Goal: Task Accomplishment & Management: Use online tool/utility

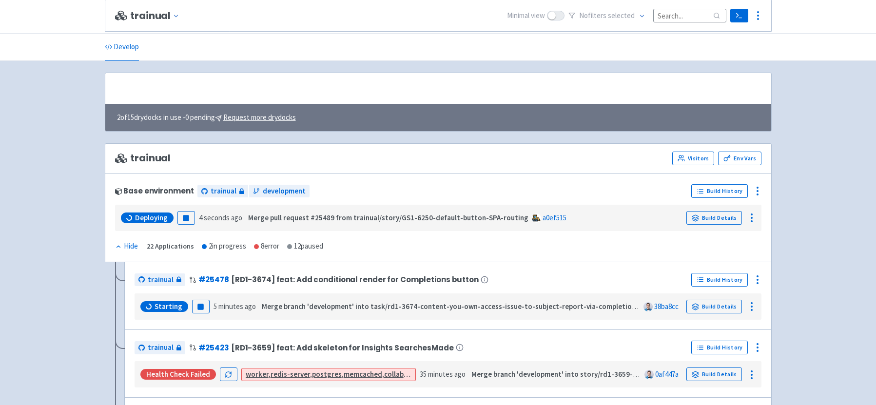
scroll to position [120, 0]
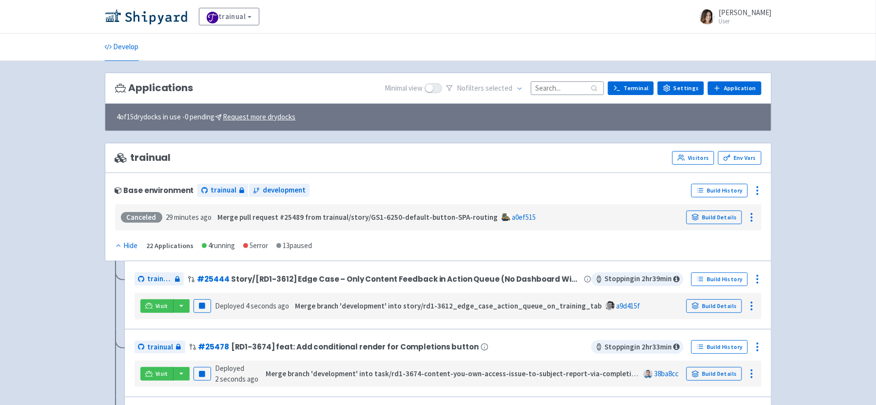
click at [552, 86] on input at bounding box center [567, 87] width 73 height 13
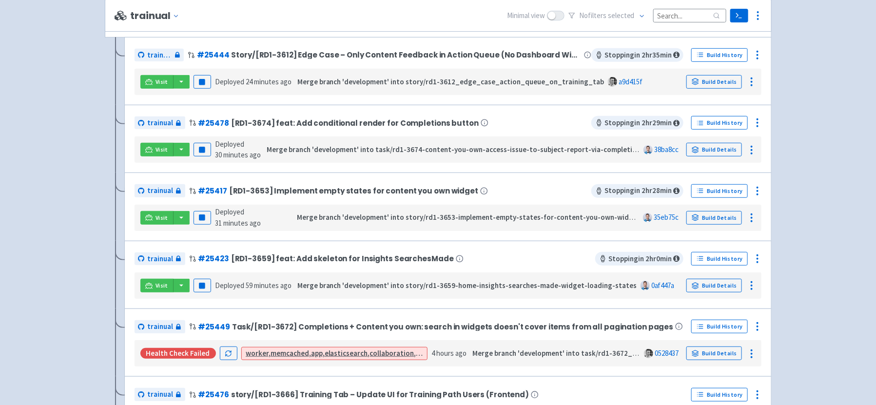
scroll to position [226, 0]
click at [236, 301] on div "trainual # 25423 [RD1-3659] feat: Add skeleton for Insights SearchesMade Stoppi…" at bounding box center [447, 274] width 647 height 68
click at [178, 284] on button "button" at bounding box center [181, 285] width 17 height 14
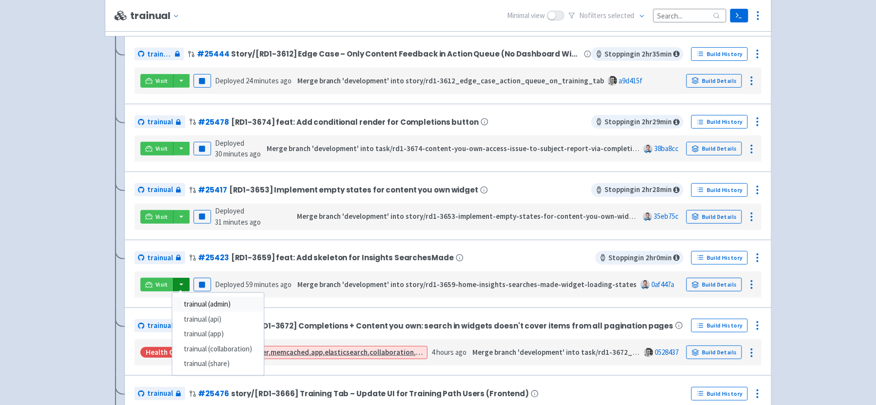
click at [208, 301] on link "trainual (admin)" at bounding box center [218, 304] width 92 height 15
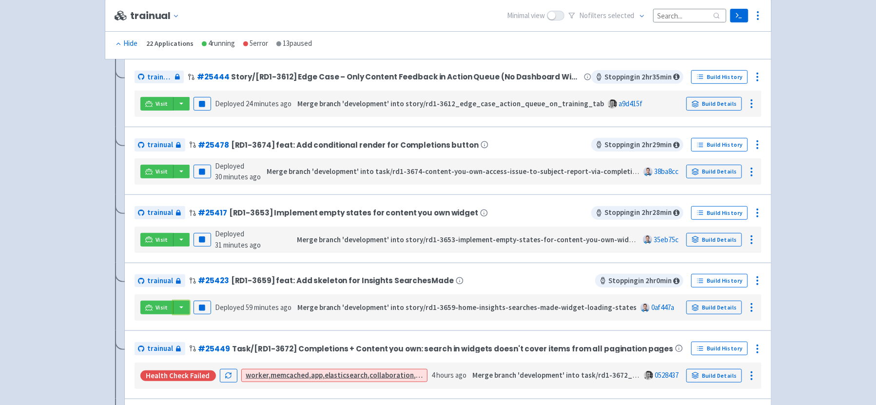
scroll to position [204, 0]
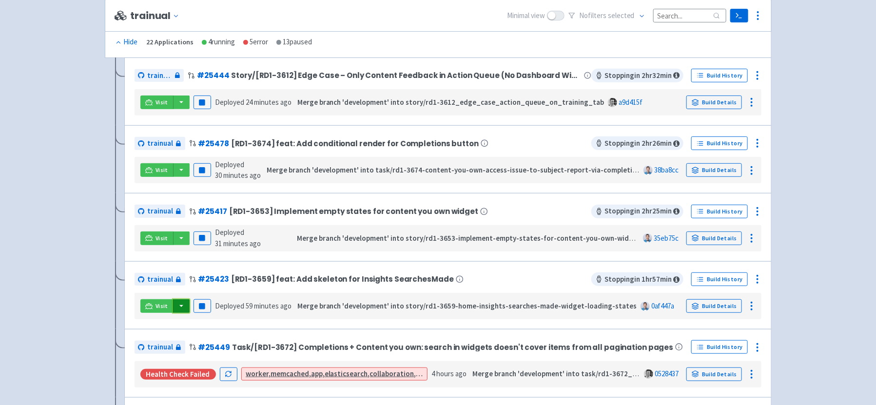
click at [178, 300] on button "button" at bounding box center [181, 306] width 17 height 14
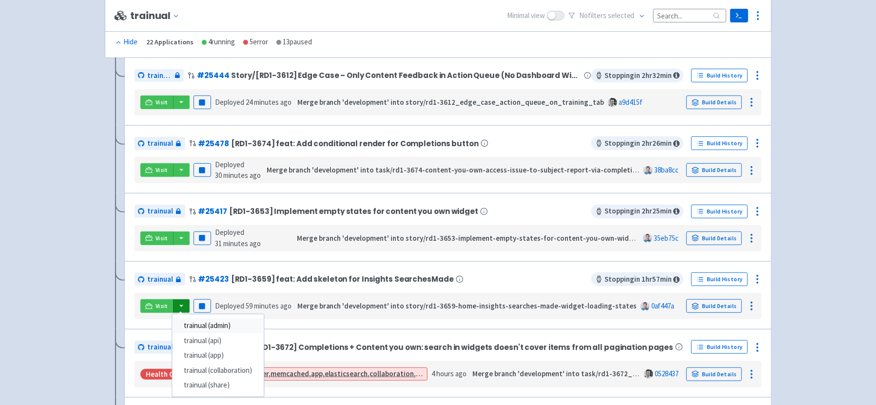
click at [211, 325] on link "trainual (admin)" at bounding box center [218, 325] width 92 height 15
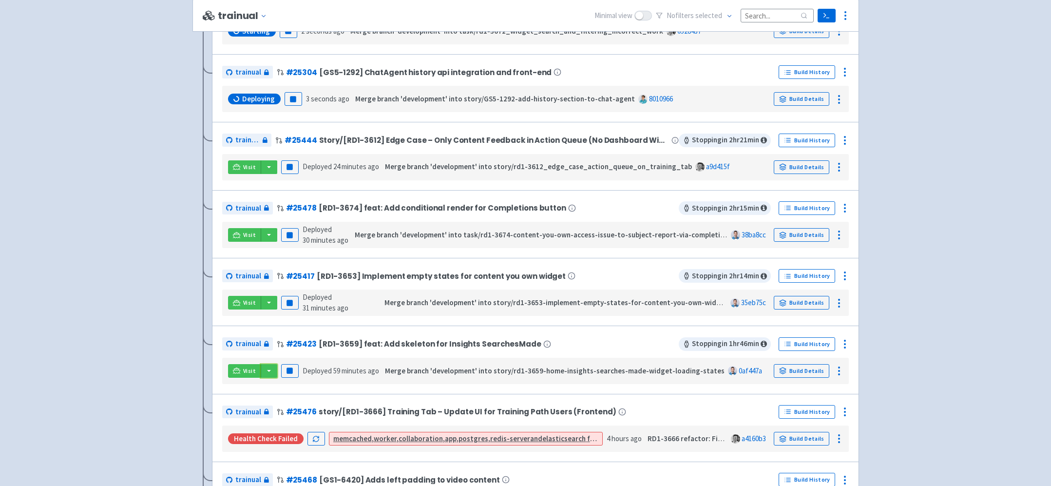
scroll to position [359, 0]
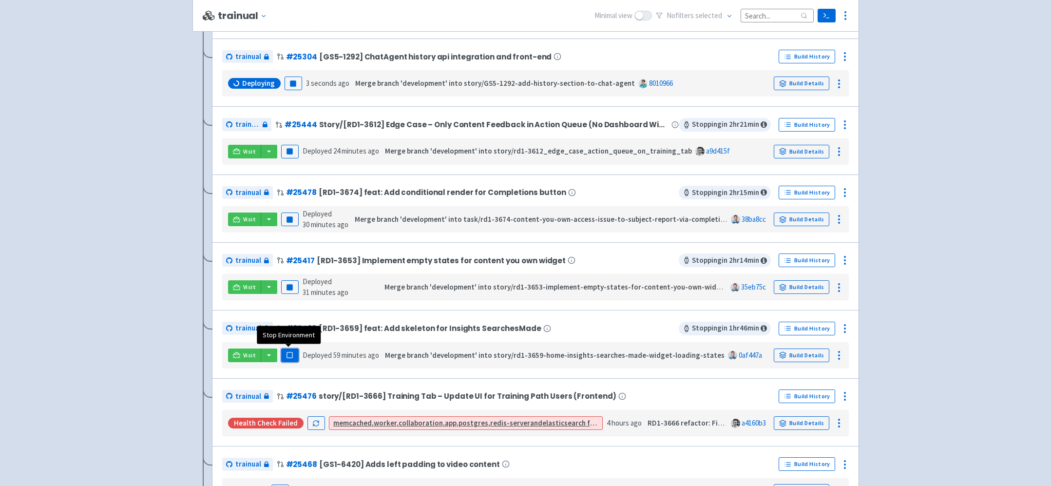
click at [291, 355] on rect "button" at bounding box center [289, 354] width 5 height 5
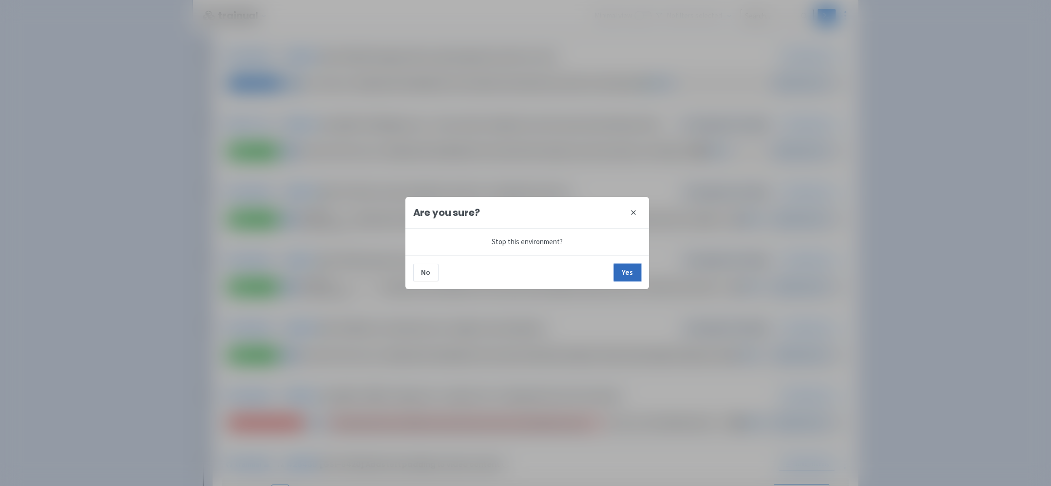
click at [629, 268] on button "Yes" at bounding box center [627, 273] width 27 height 18
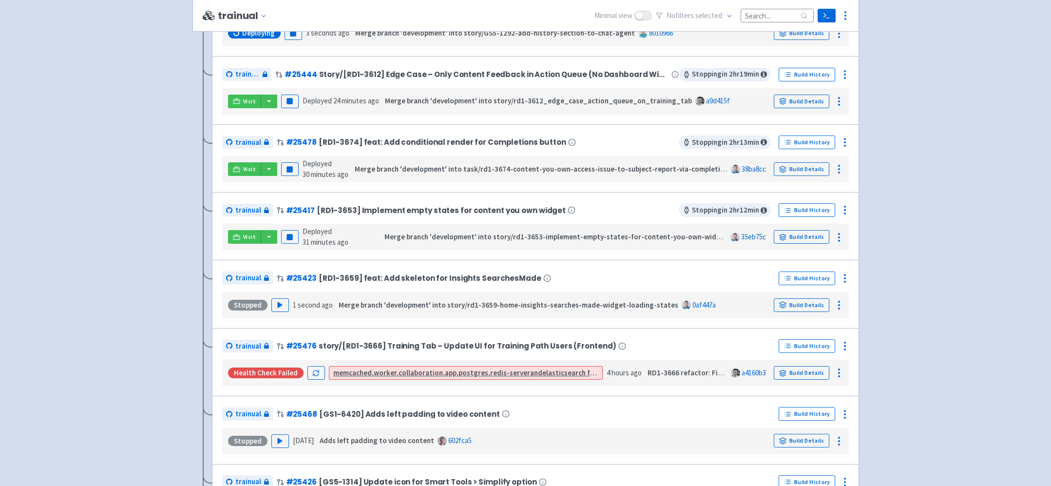
scroll to position [406, 0]
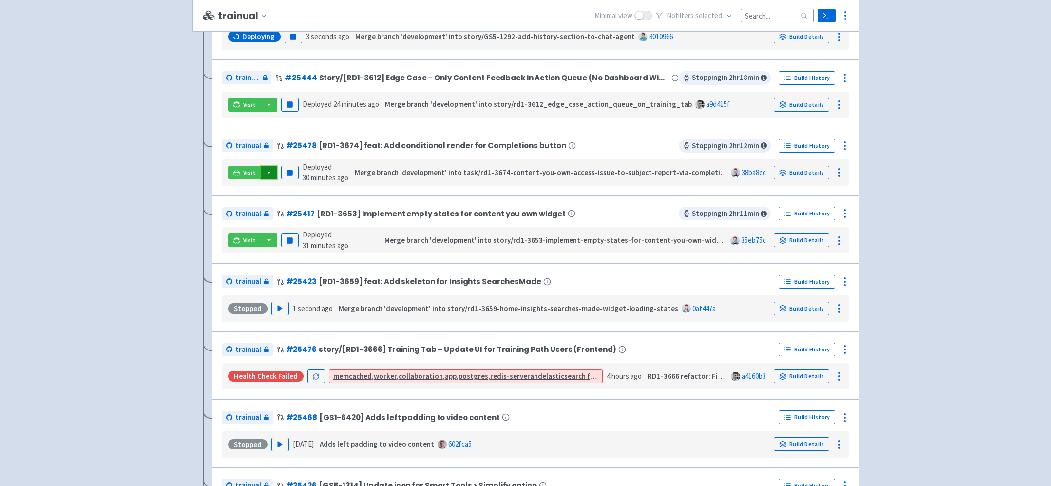
click at [265, 172] on button "button" at bounding box center [269, 173] width 17 height 14
click at [305, 190] on link "trainual (admin)" at bounding box center [306, 192] width 92 height 15
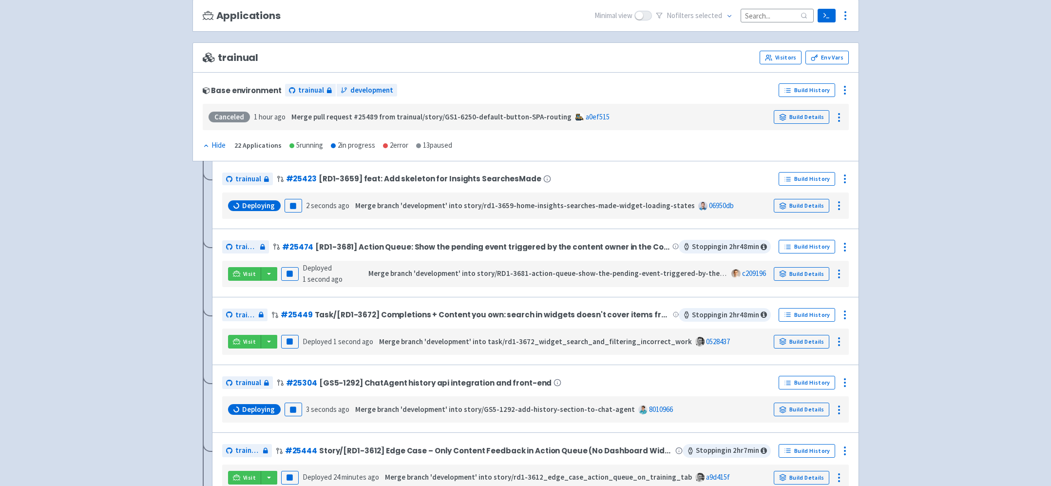
scroll to position [105, 0]
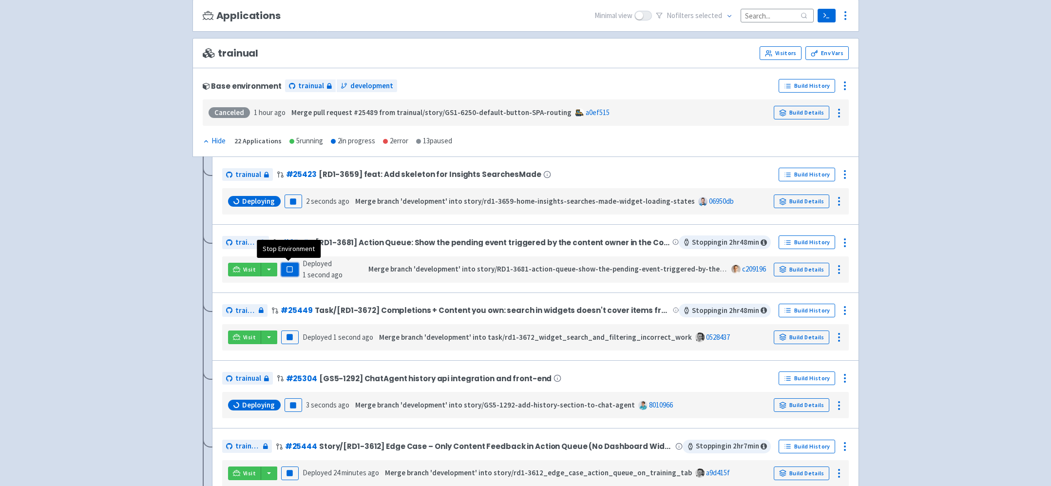
click at [288, 269] on rect "button" at bounding box center [289, 269] width 5 height 5
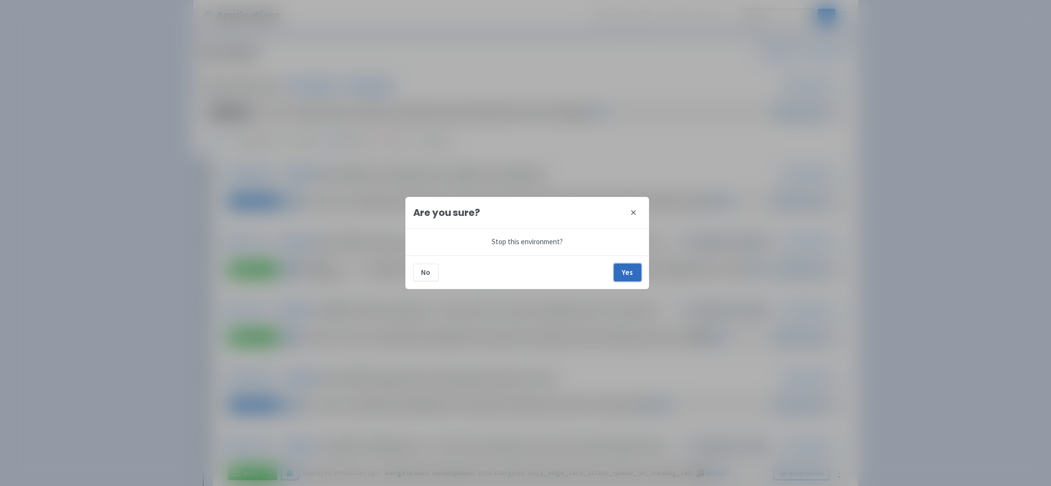
click at [636, 272] on button "Yes" at bounding box center [627, 273] width 27 height 18
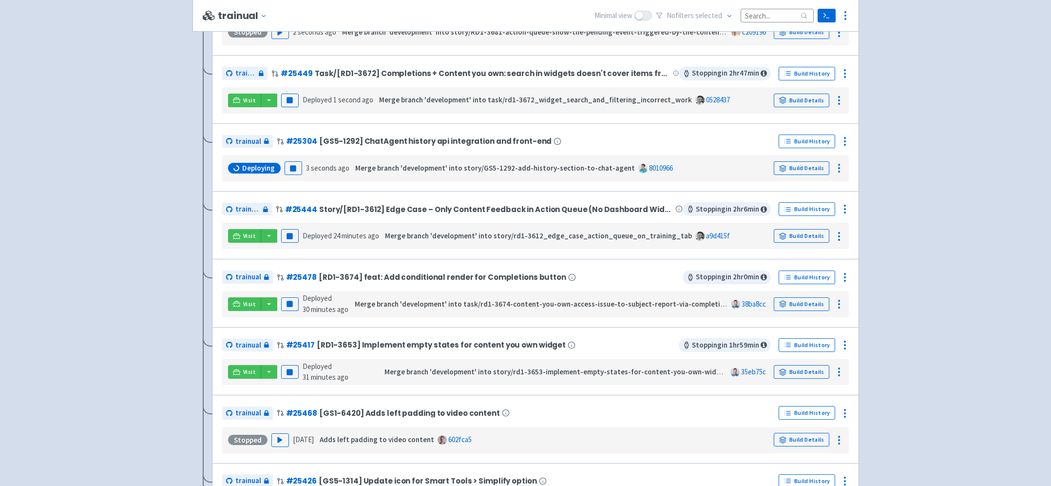
scroll to position [412, 0]
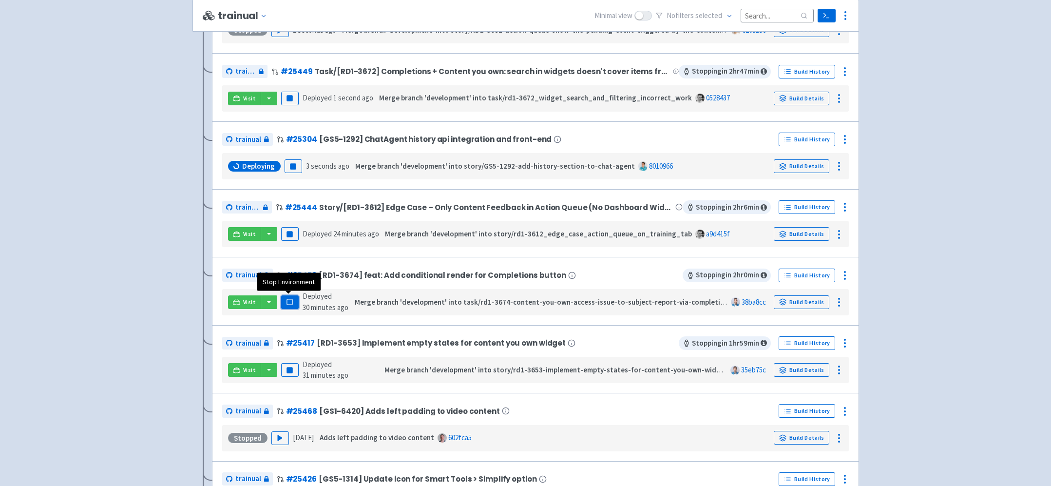
click at [289, 302] on rect "button" at bounding box center [289, 301] width 5 height 5
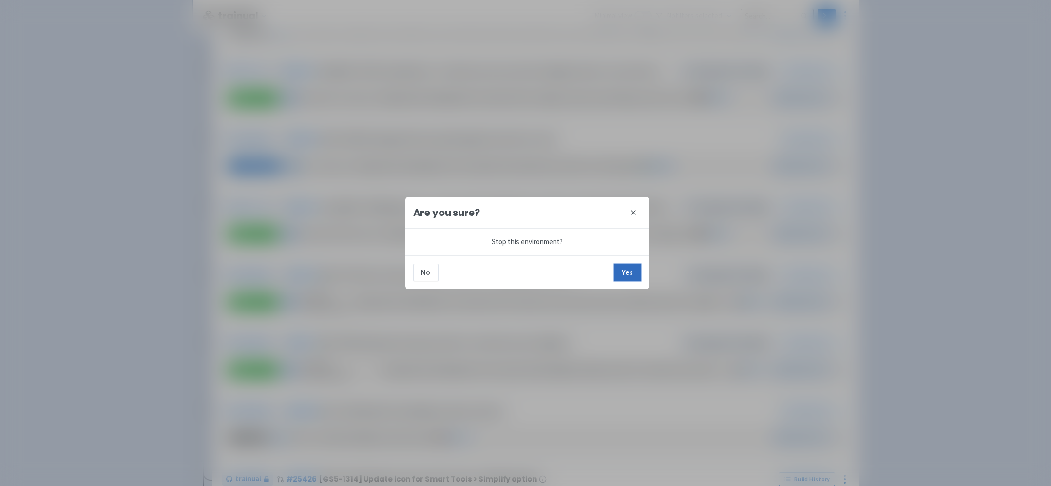
click at [635, 270] on button "Yes" at bounding box center [627, 273] width 27 height 18
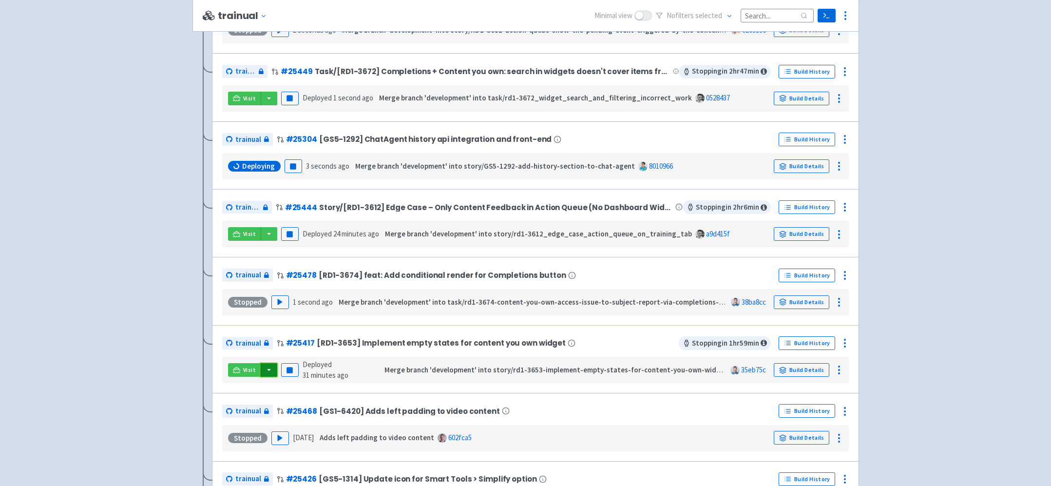
click at [269, 372] on button "button" at bounding box center [269, 370] width 17 height 14
click at [300, 390] on link "trainual (admin)" at bounding box center [306, 389] width 92 height 15
